Goal: Find contact information: Find contact information

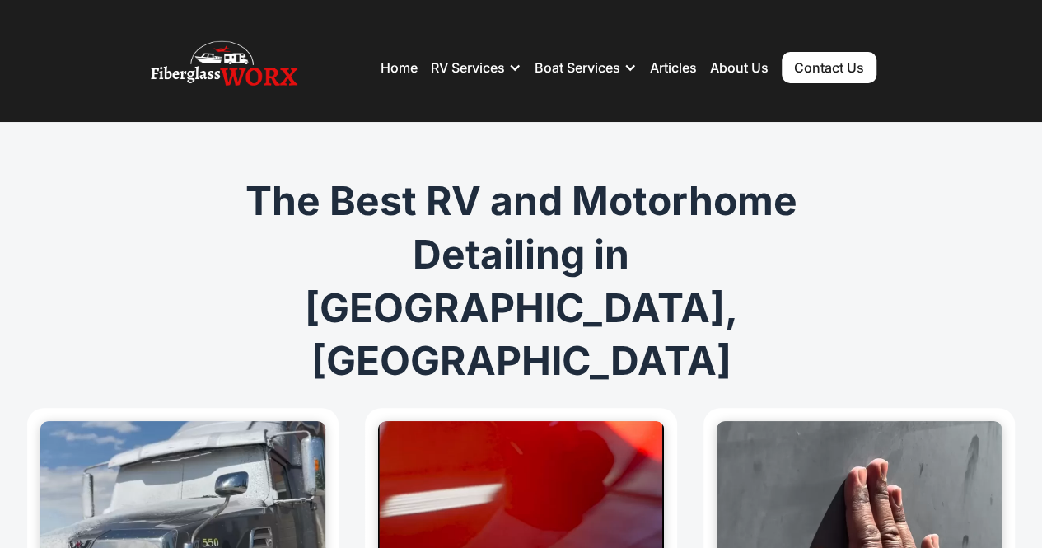
click at [825, 62] on link "Contact Us" at bounding box center [828, 67] width 95 height 31
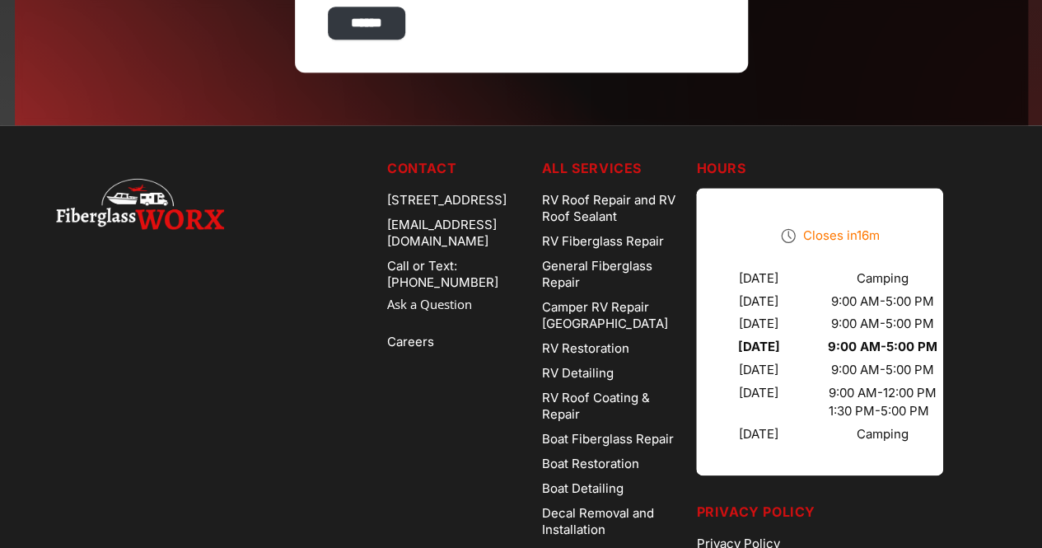
scroll to position [819, 0]
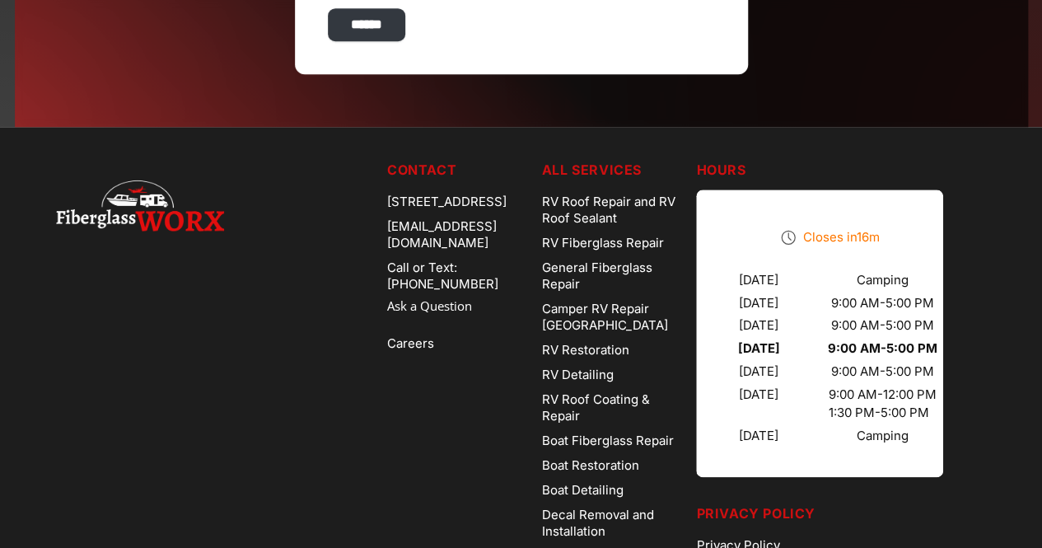
drag, startPoint x: 489, startPoint y: 216, endPoint x: 365, endPoint y: 203, distance: 125.0
drag, startPoint x: 365, startPoint y: 203, endPoint x: 291, endPoint y: 215, distance: 75.0
click at [291, 215] on div "We service these areas: Arvada, CO, Aurora, CO, Denver, CO, Parker, CO, Boulder…" at bounding box center [215, 464] width 318 height 608
drag, startPoint x: 371, startPoint y: 198, endPoint x: 478, endPoint y: 212, distance: 107.0
click at [478, 212] on div "[STREET_ADDRESS]" at bounding box center [458, 201] width 142 height 25
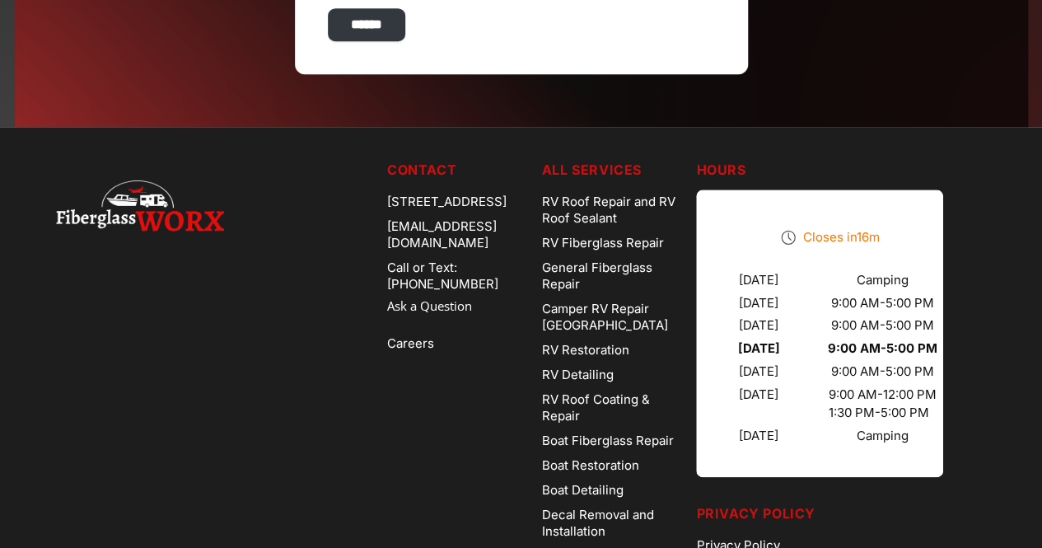
copy div "[STREET_ADDRESS]"
